Goal: Navigation & Orientation: Find specific page/section

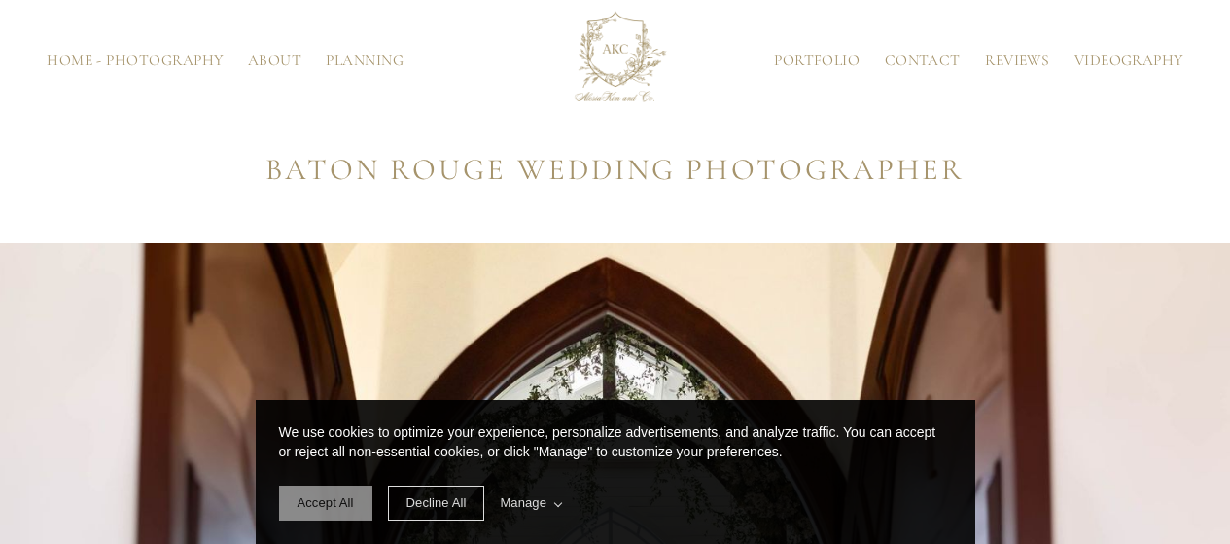
scroll to position [306, 0]
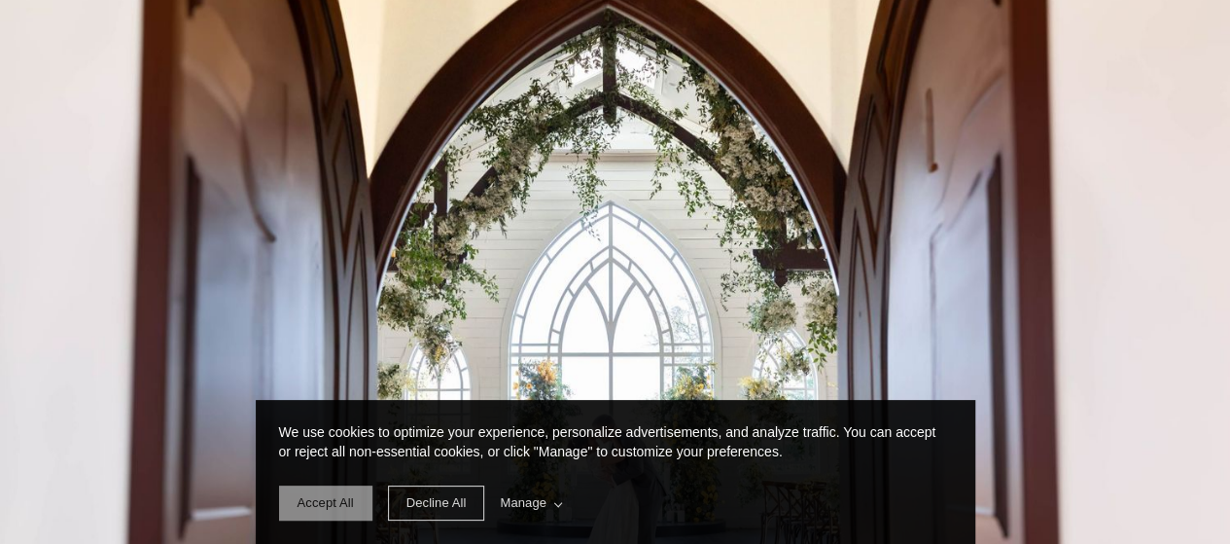
click at [329, 509] on span "Accept All" at bounding box center [326, 502] width 56 height 15
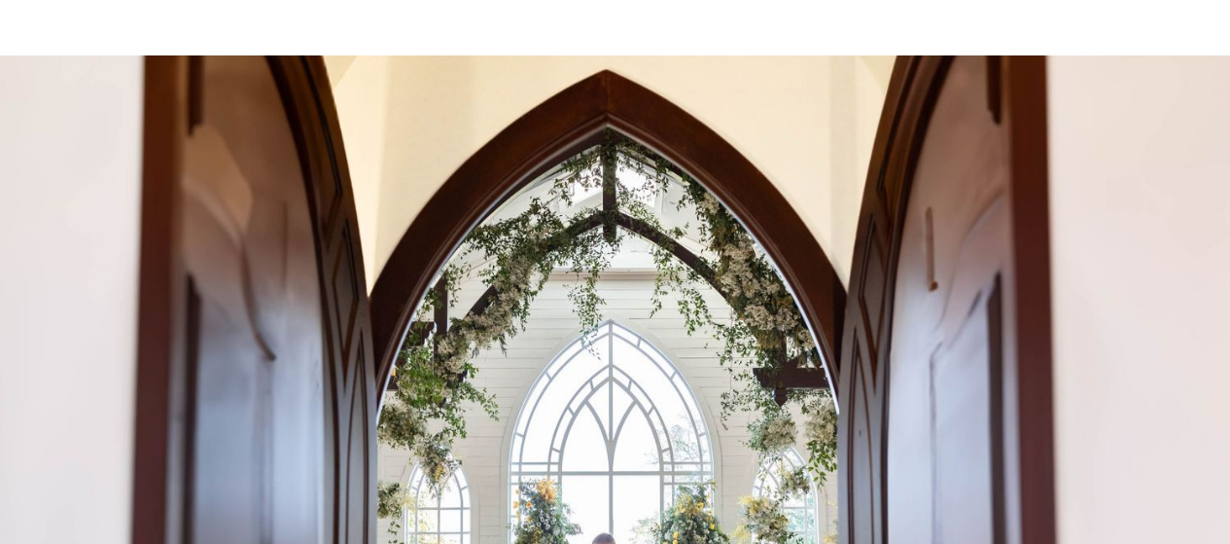
scroll to position [0, 0]
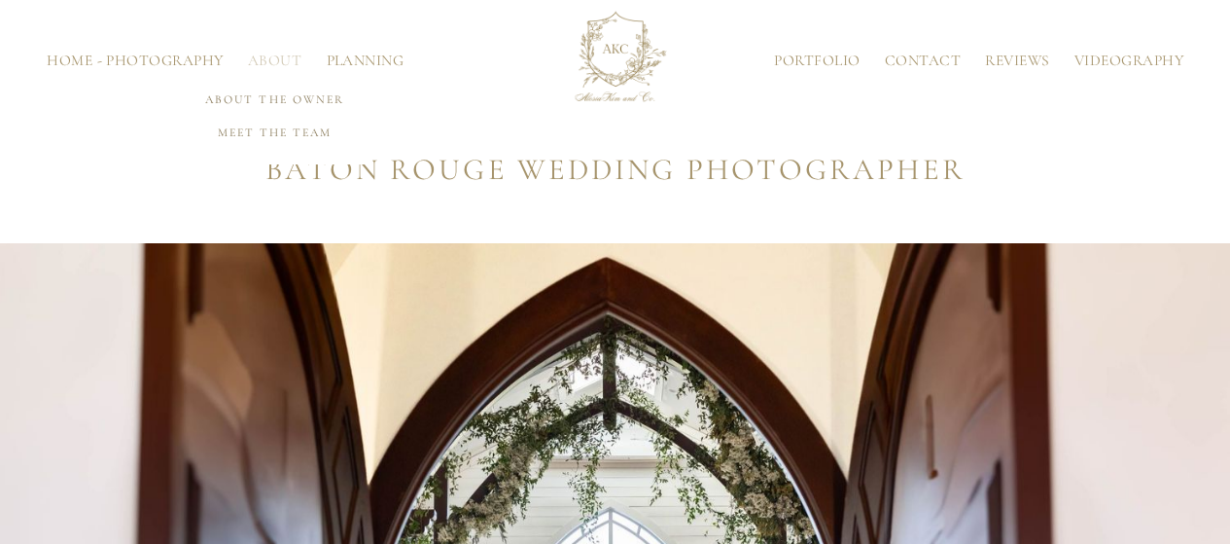
click at [292, 127] on link "Meet the Team" at bounding box center [274, 132] width 195 height 33
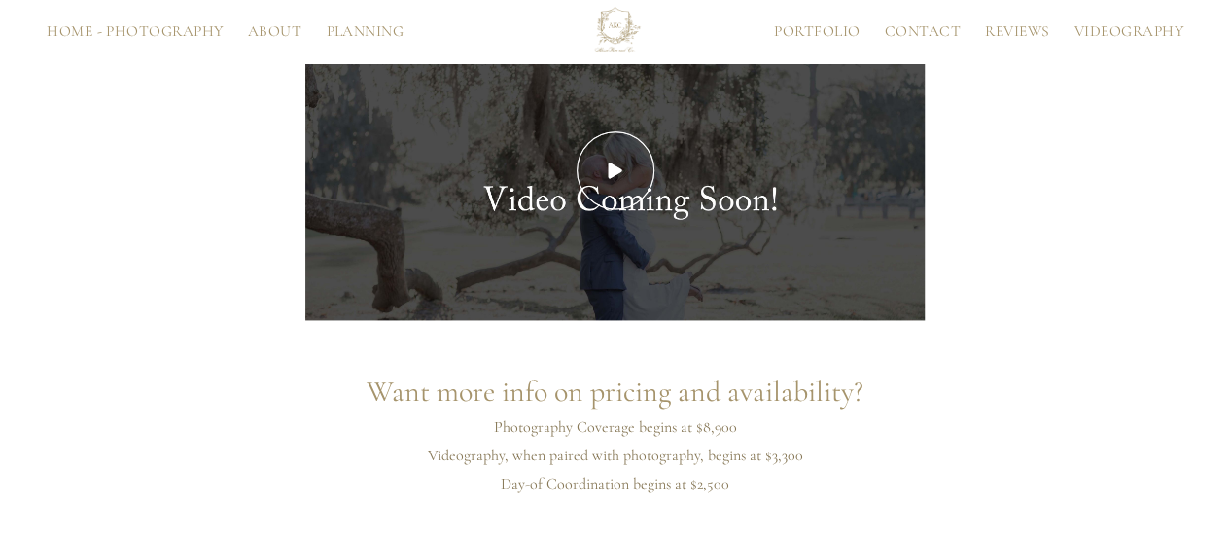
scroll to position [4928, 0]
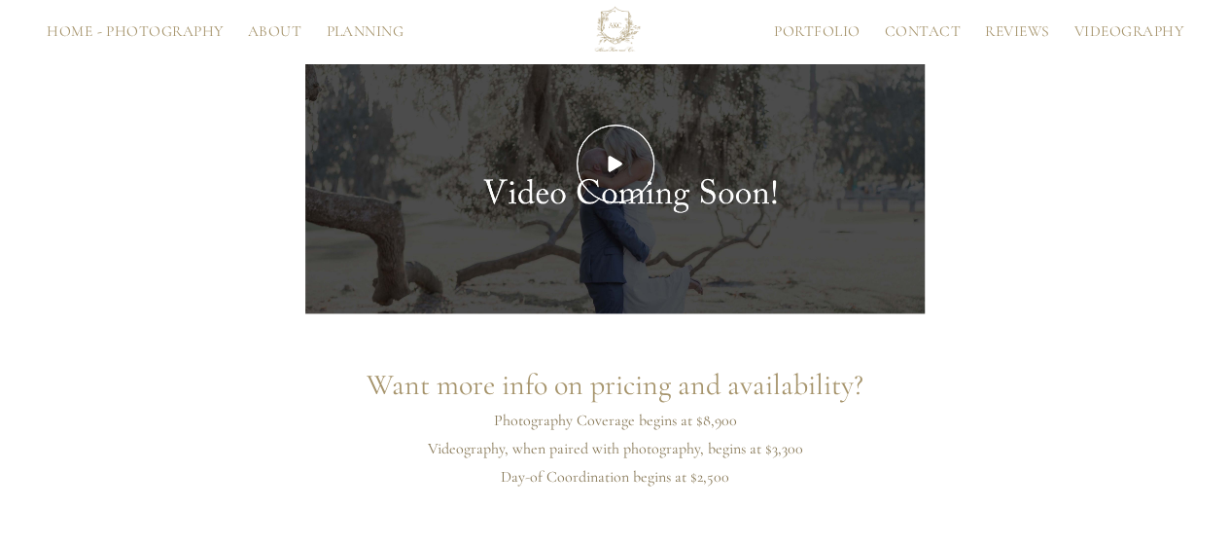
click at [804, 36] on link "Portfolio" at bounding box center [817, 31] width 110 height 15
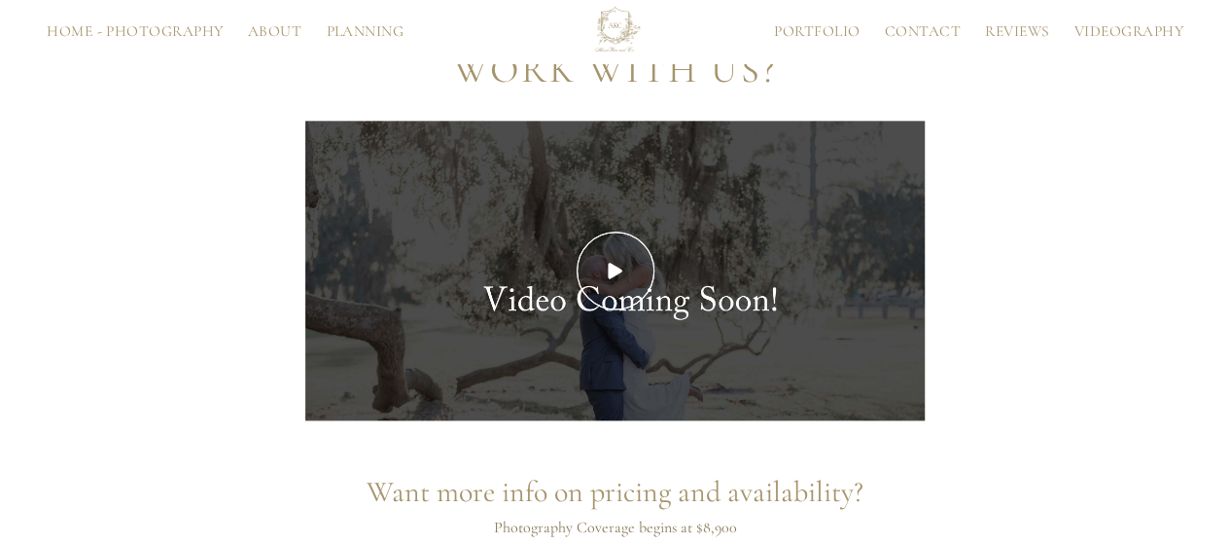
scroll to position [4887, 0]
